Goal: Task Accomplishment & Management: Manage account settings

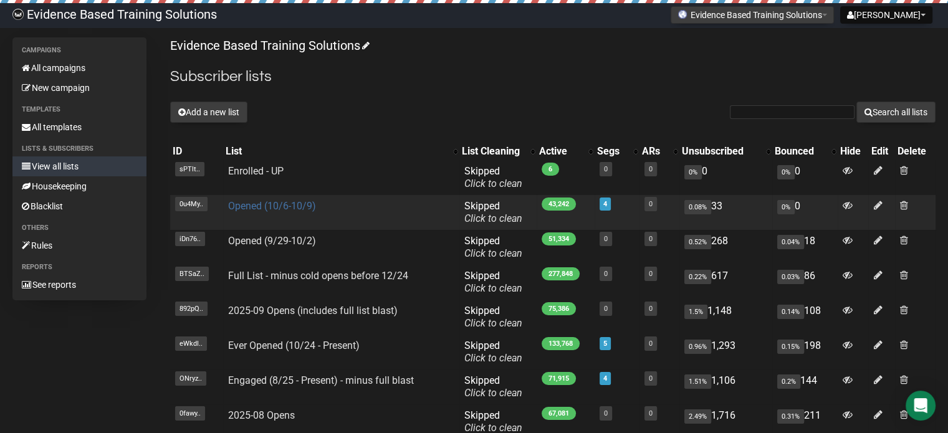
click at [289, 208] on link "Opened (10/6-10/9)" at bounding box center [272, 206] width 88 height 12
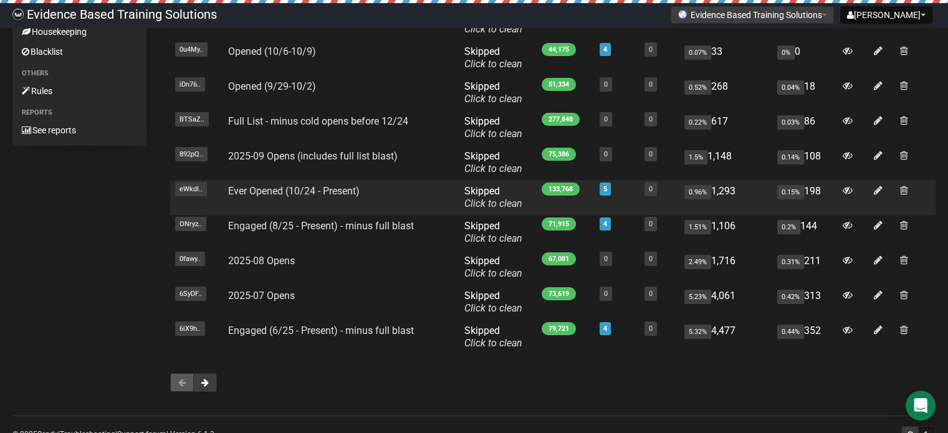
scroll to position [125, 0]
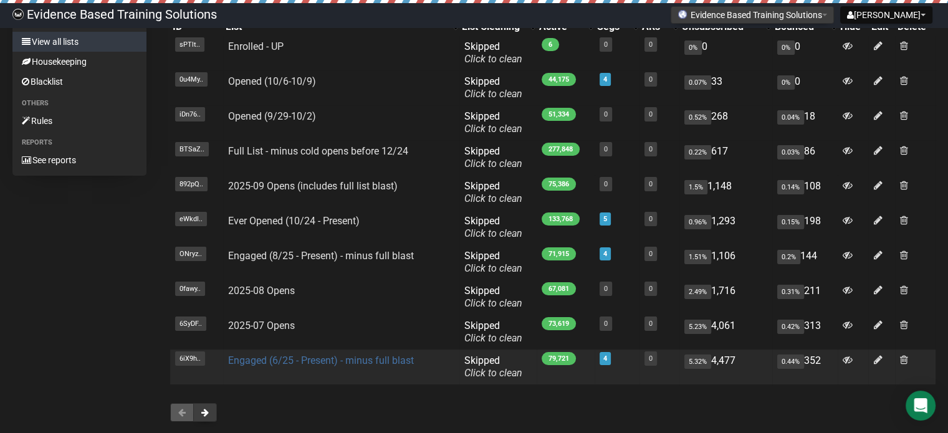
click at [350, 361] on link "Engaged (6/25 - Present) - minus full blast" at bounding box center [321, 361] width 186 height 12
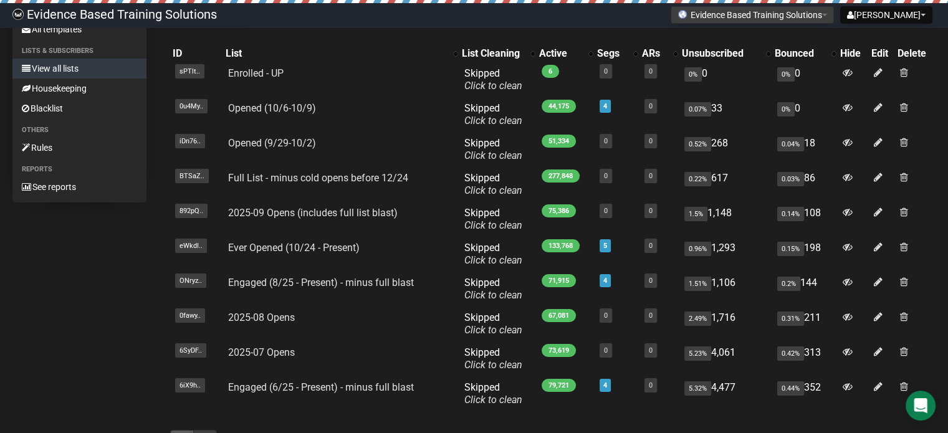
scroll to position [125, 0]
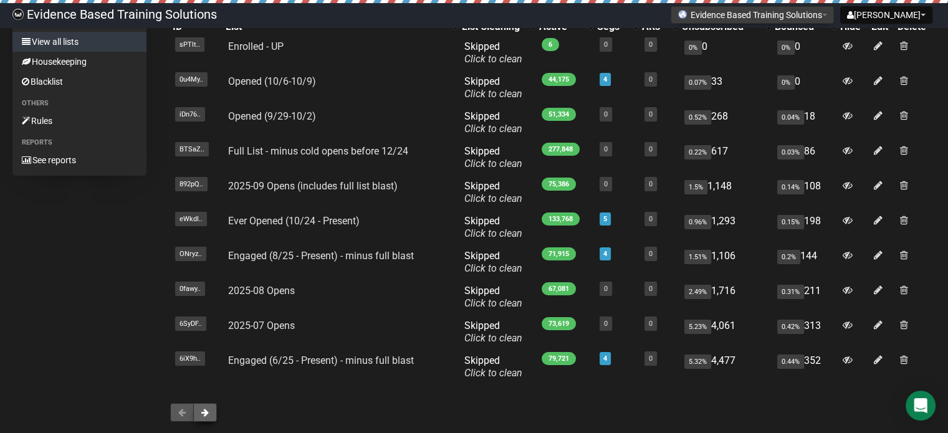
click at [213, 414] on button at bounding box center [205, 412] width 24 height 19
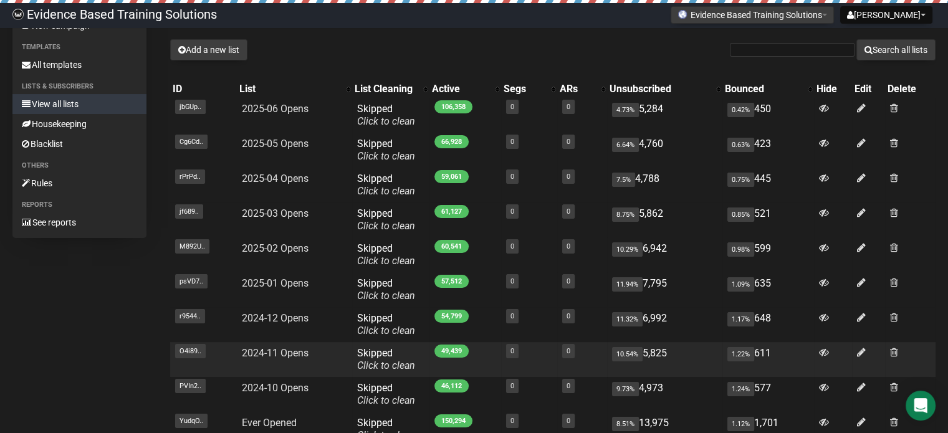
scroll to position [187, 0]
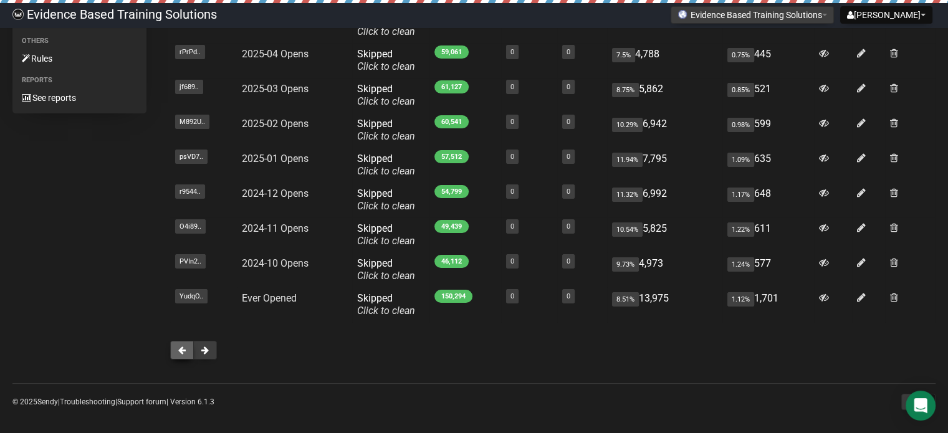
click at [185, 354] on span at bounding box center [181, 350] width 7 height 9
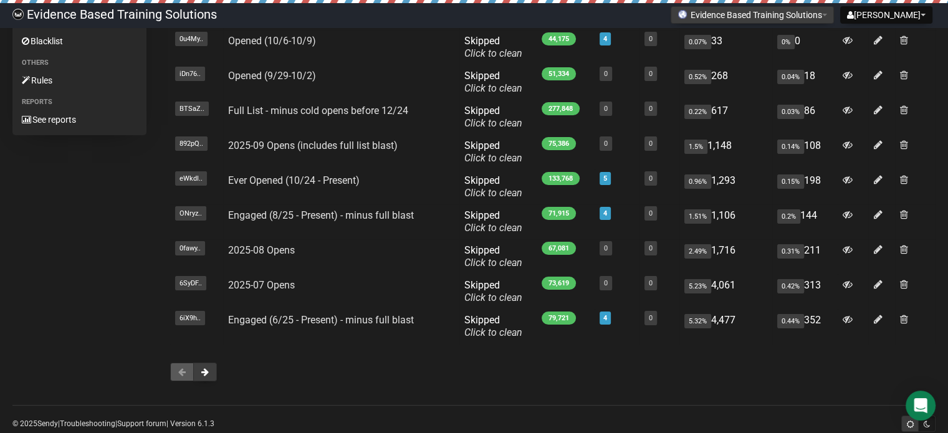
scroll to position [187, 0]
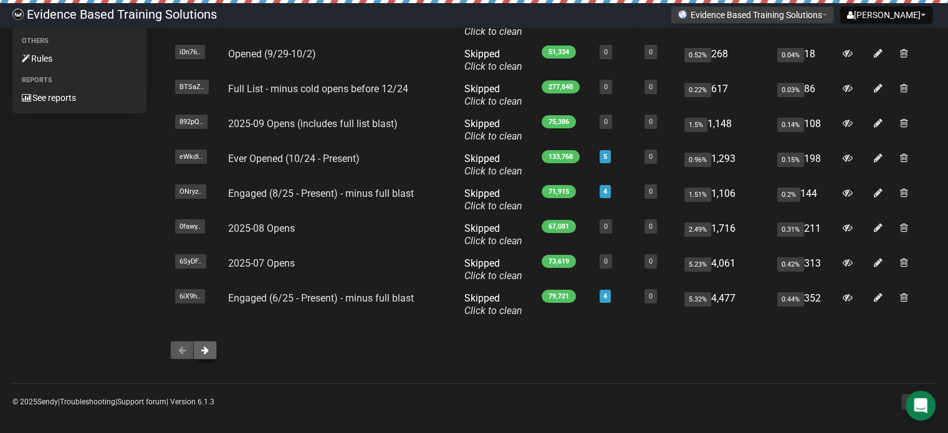
click at [208, 353] on span at bounding box center [204, 350] width 7 height 9
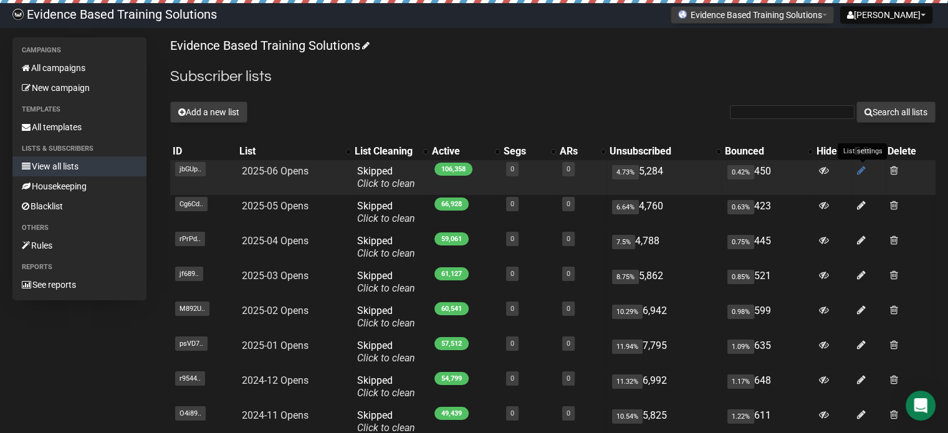
click at [864, 168] on icon at bounding box center [861, 170] width 9 height 11
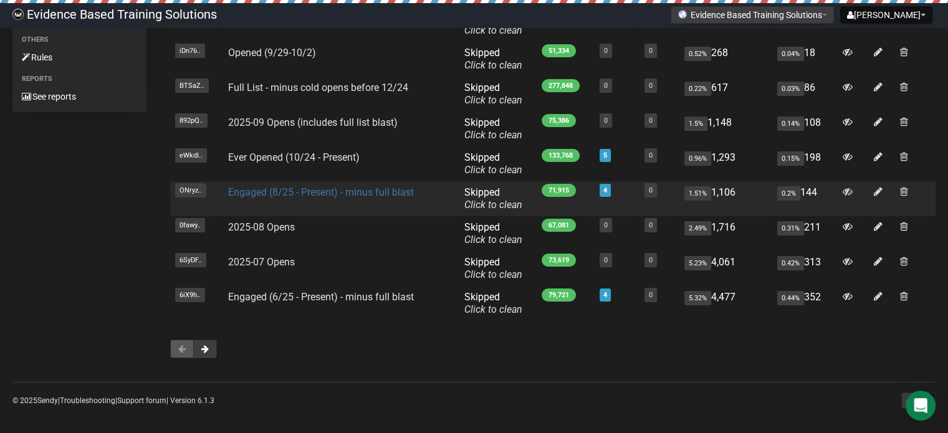
scroll to position [193, 0]
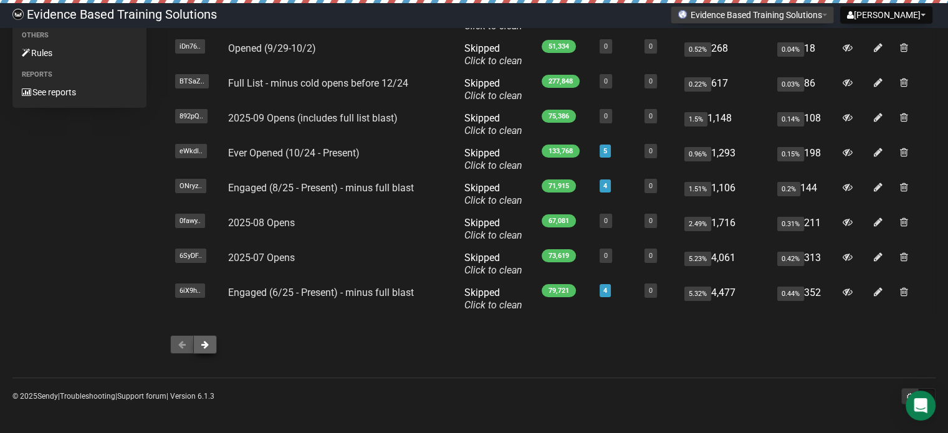
click at [213, 346] on button at bounding box center [205, 344] width 24 height 19
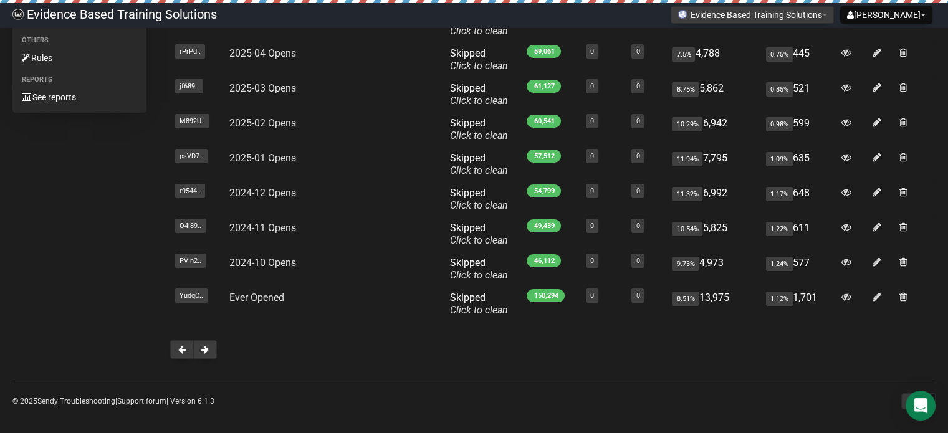
scroll to position [193, 0]
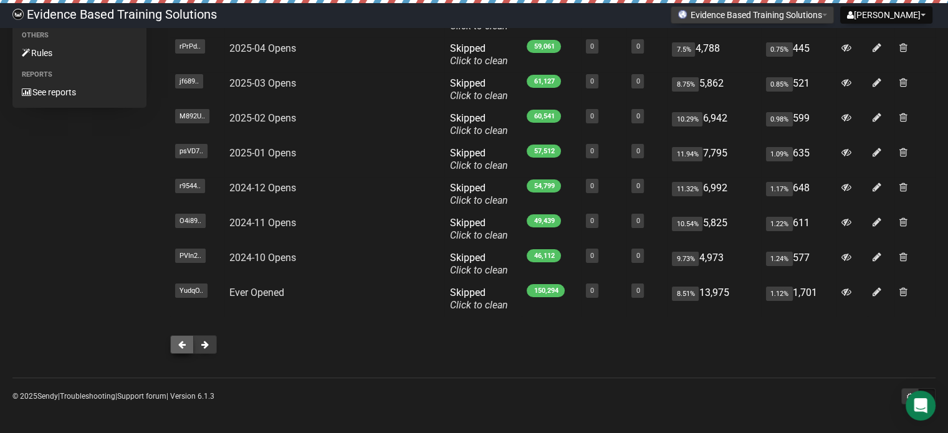
click at [184, 351] on button at bounding box center [182, 344] width 24 height 19
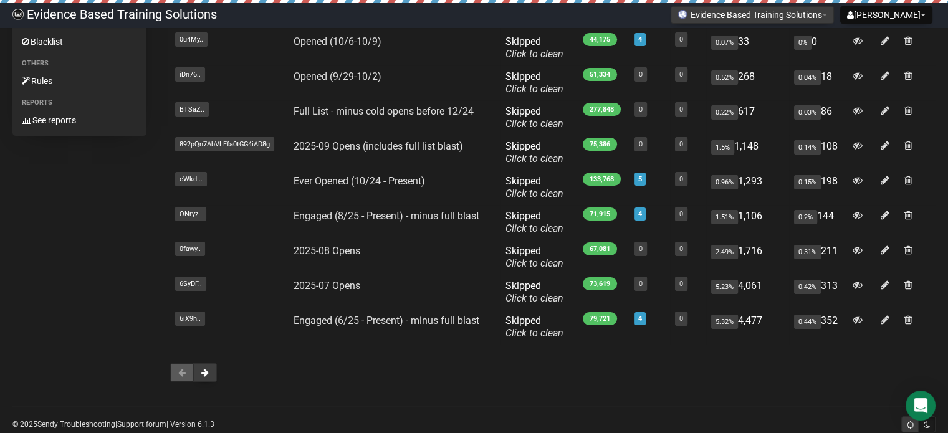
scroll to position [193, 0]
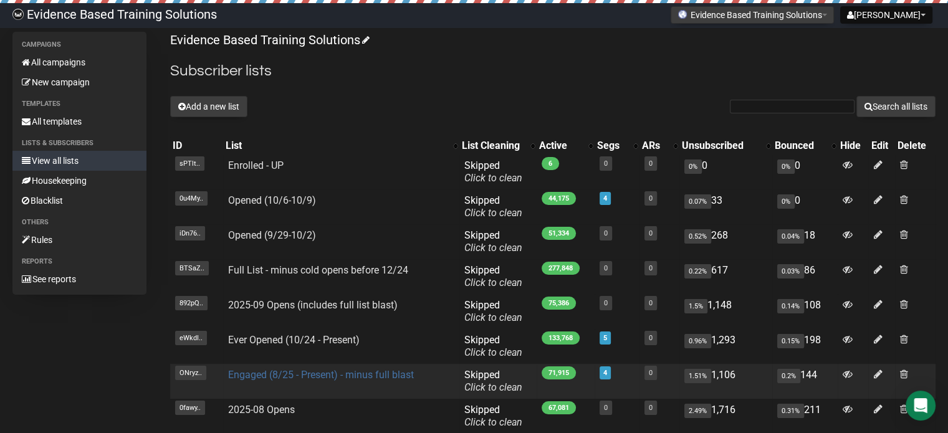
scroll to position [68, 0]
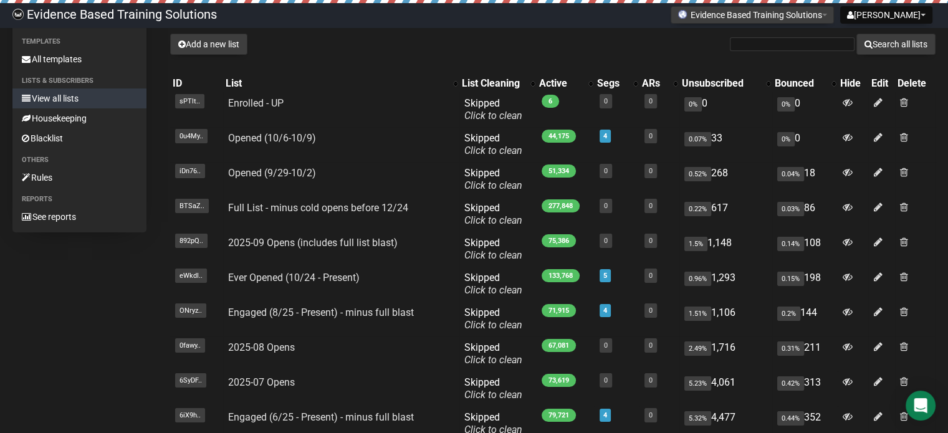
click at [409, 44] on div "Add a new list Search all lists" at bounding box center [552, 44] width 765 height 21
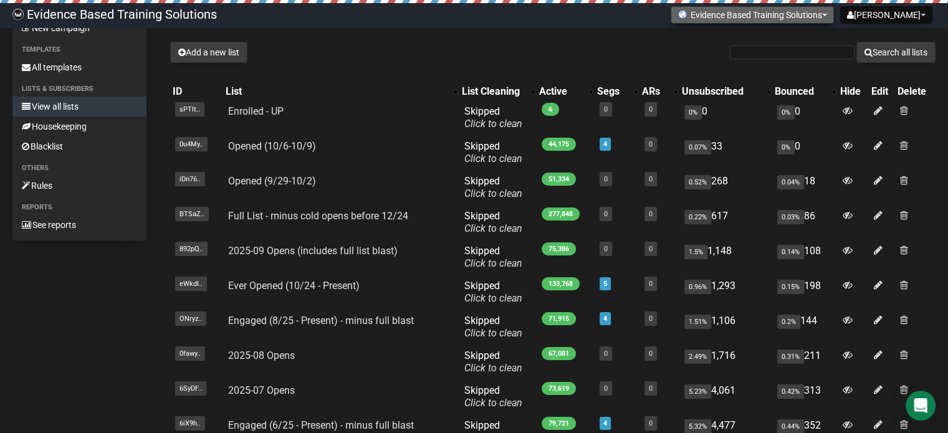
scroll to position [0, 0]
